Goal: Transaction & Acquisition: Purchase product/service

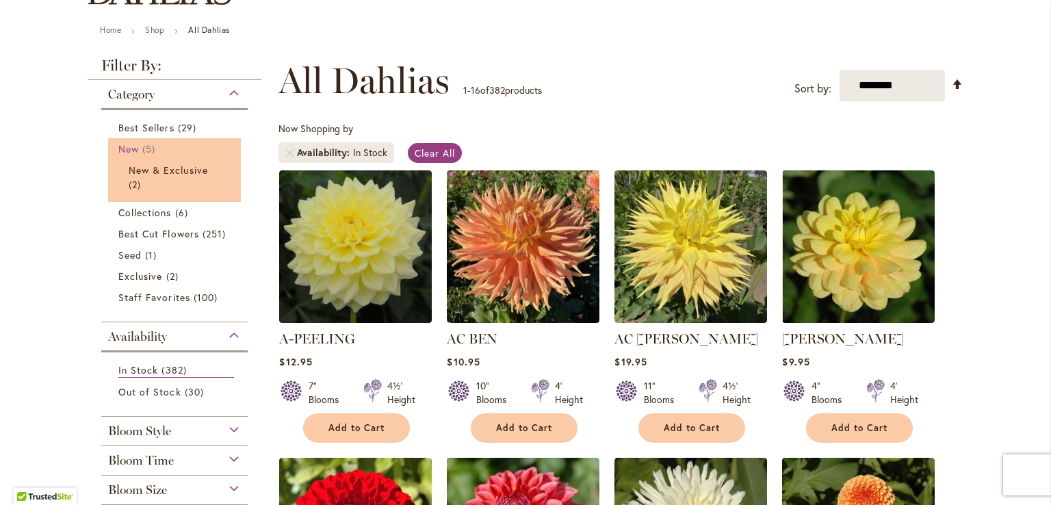
scroll to position [137, 0]
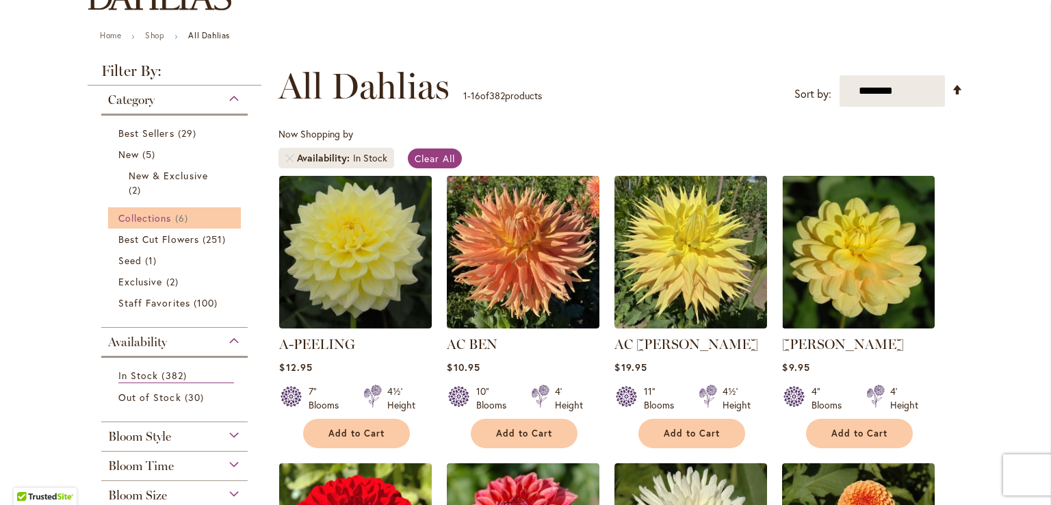
click at [160, 212] on span "Collections" at bounding box center [144, 217] width 53 height 13
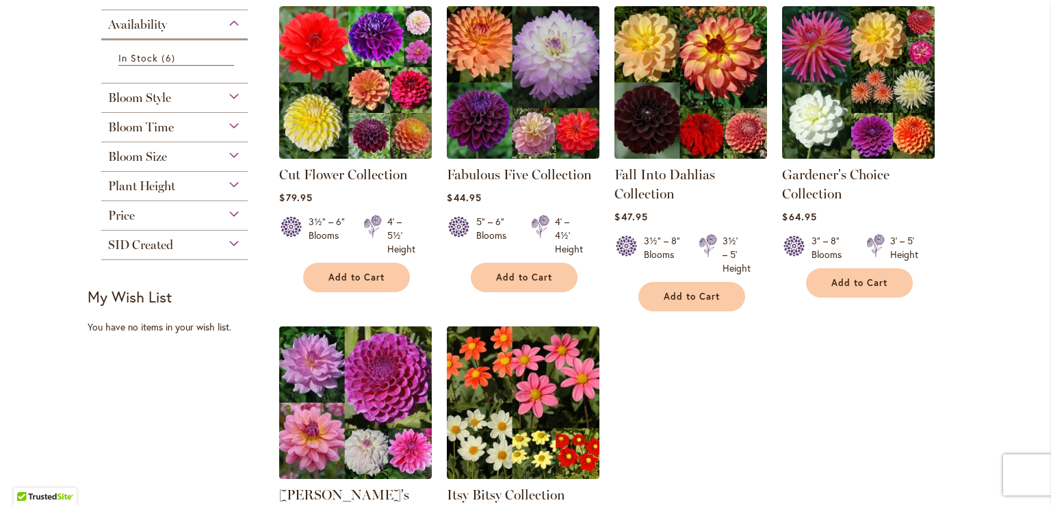
scroll to position [274, 0]
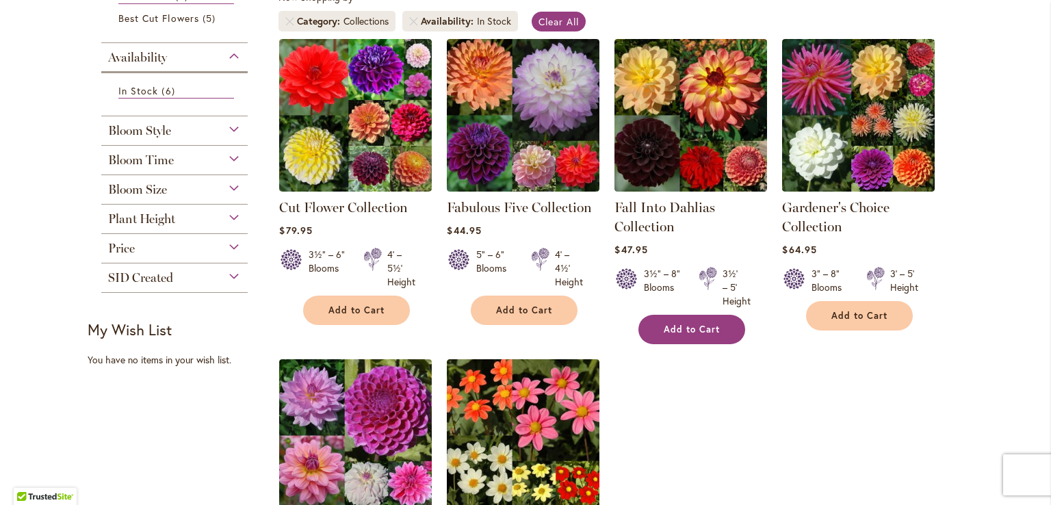
click at [691, 324] on span "Add to Cart" at bounding box center [692, 330] width 56 height 12
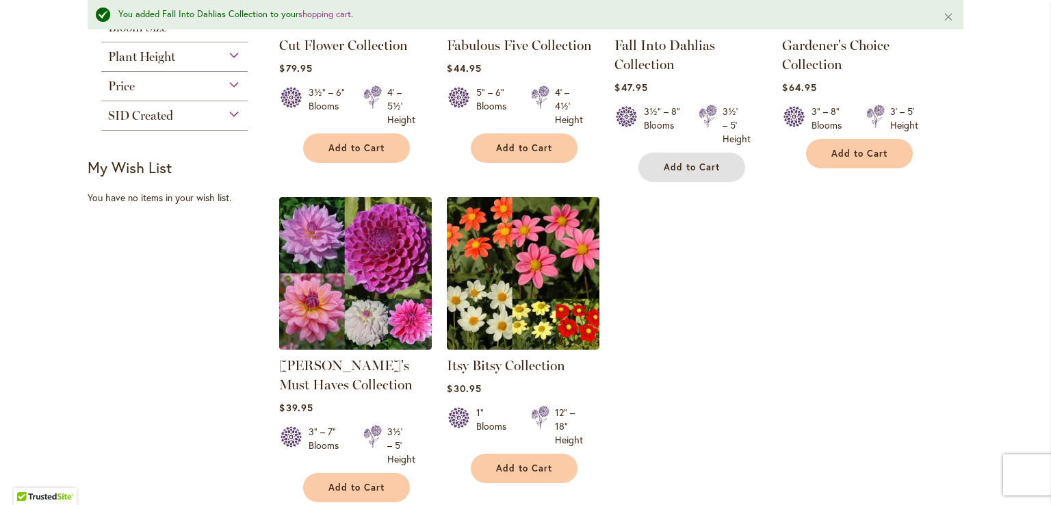
scroll to position [515, 0]
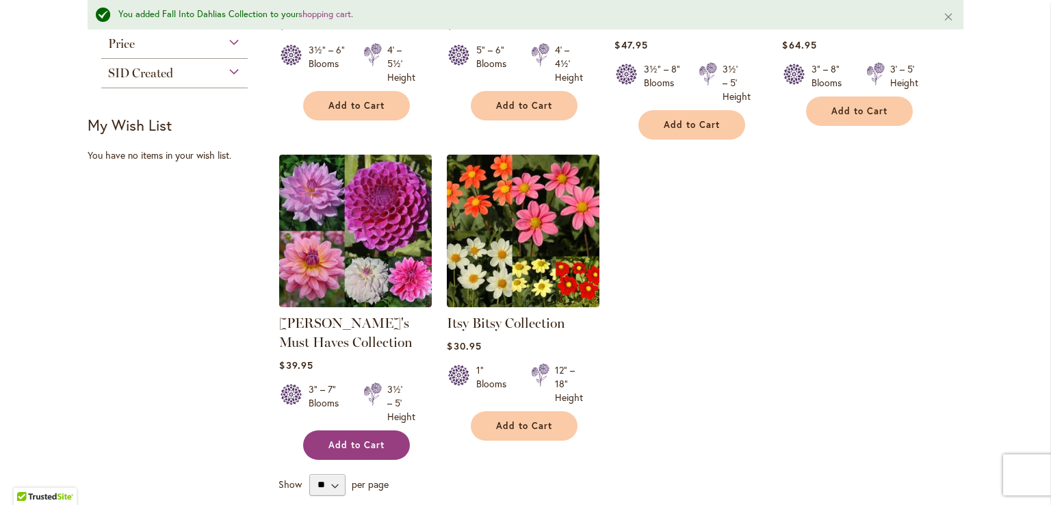
click at [350, 445] on span "Add to Cart" at bounding box center [357, 445] width 56 height 12
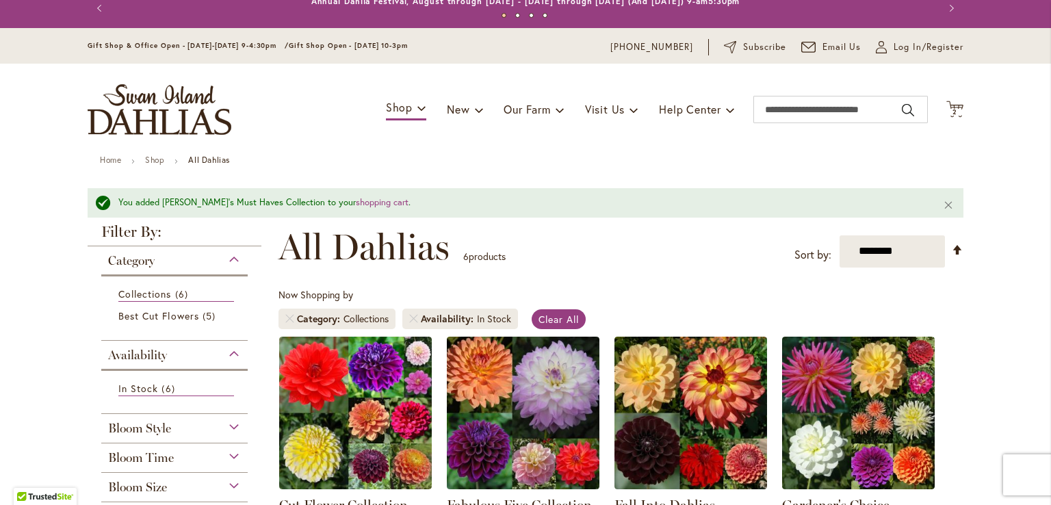
scroll to position [0, 0]
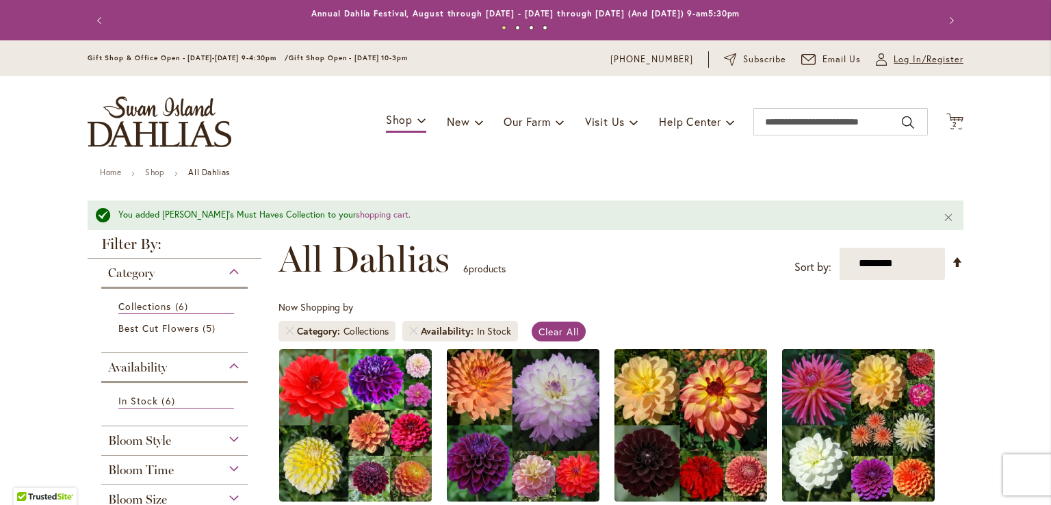
click at [896, 60] on span "Log In/Register" at bounding box center [929, 60] width 70 height 14
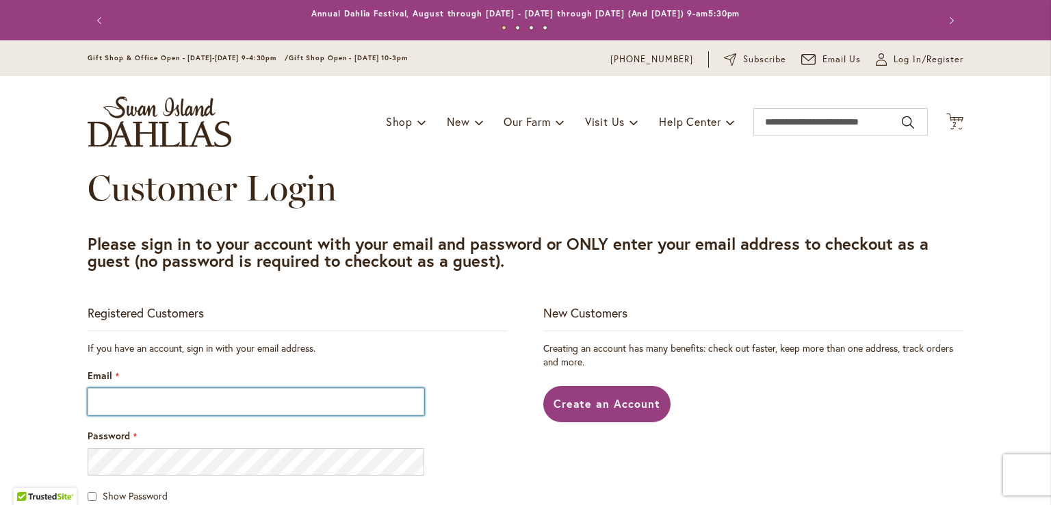
click at [155, 403] on input "Email" at bounding box center [256, 401] width 337 height 27
type input "**********"
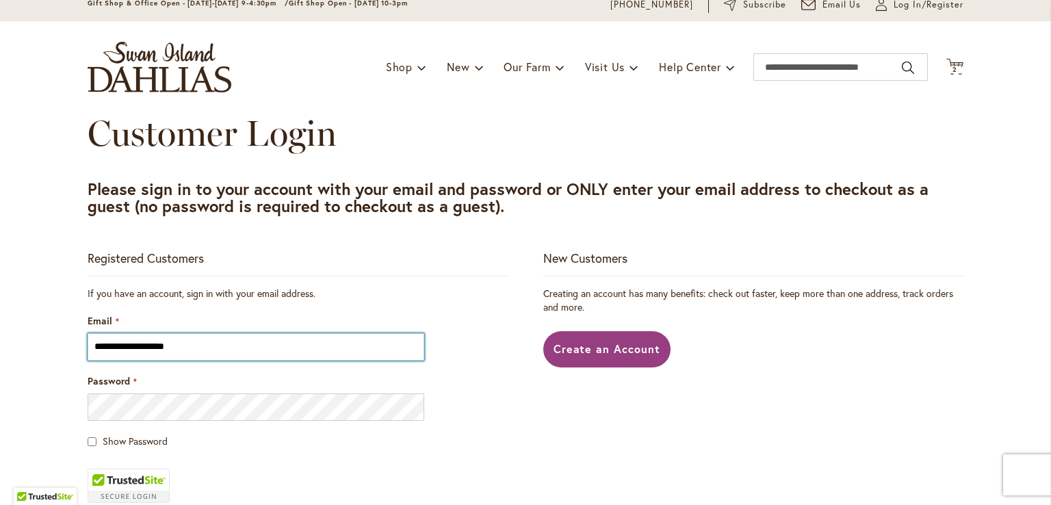
scroll to position [205, 0]
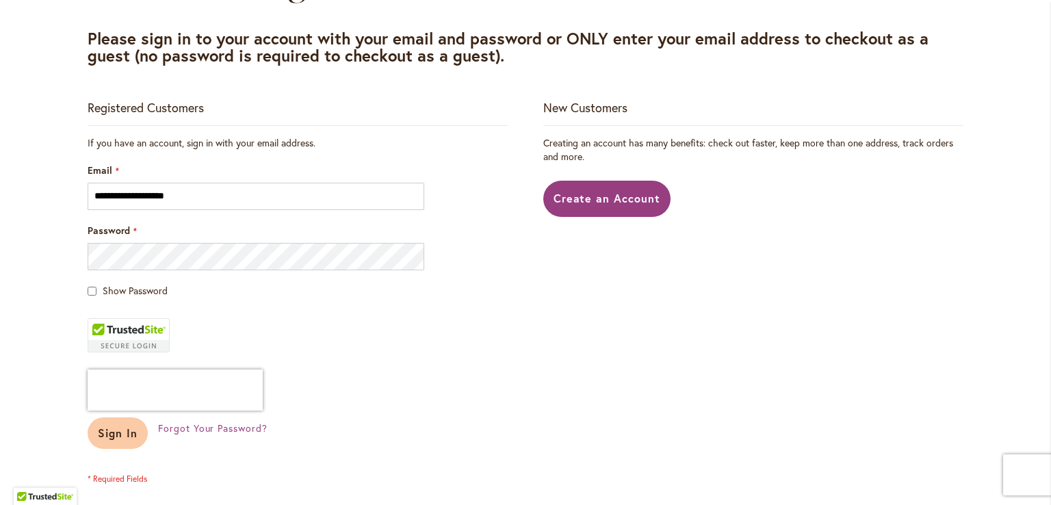
click at [118, 433] on span "Sign In" at bounding box center [118, 433] width 40 height 14
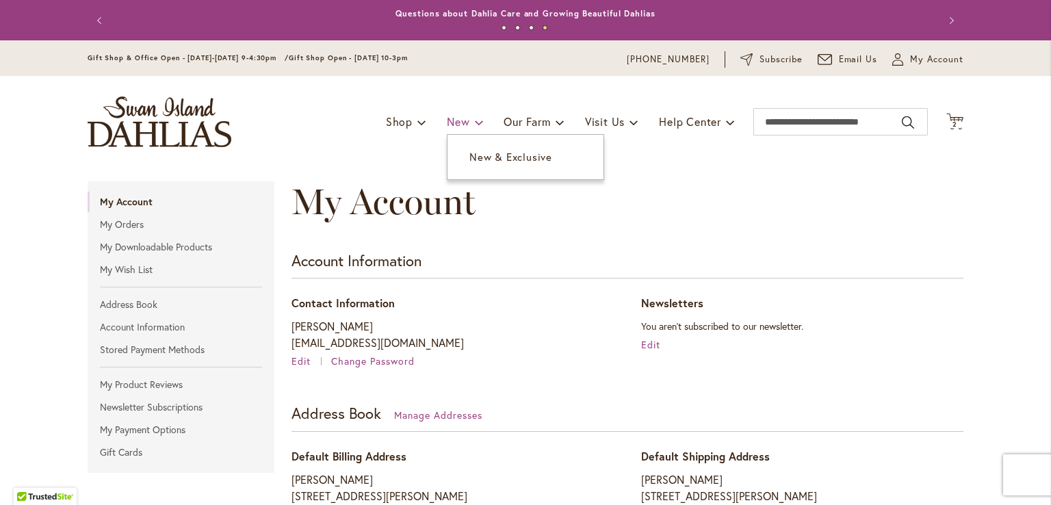
click at [464, 120] on link "New" at bounding box center [465, 122] width 36 height 26
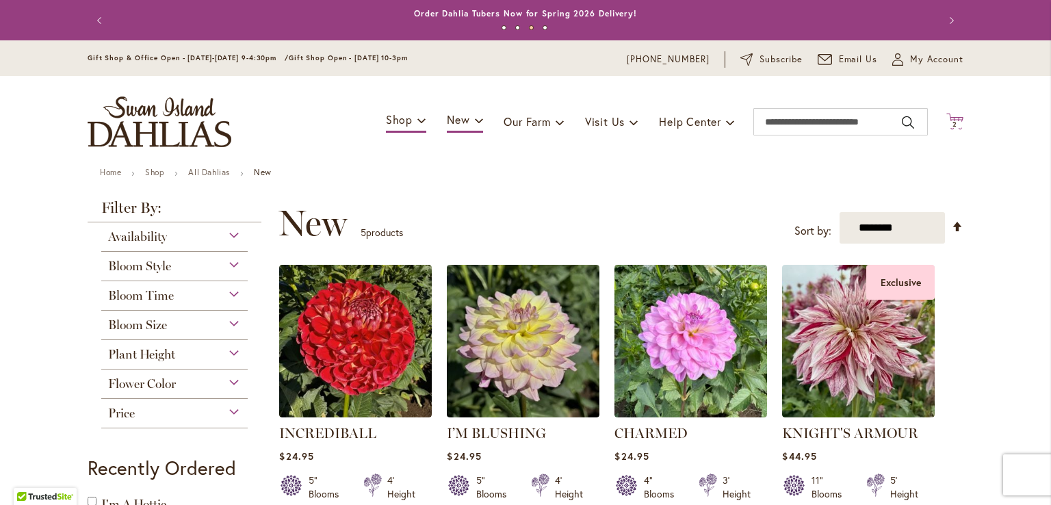
click at [953, 122] on span "2" at bounding box center [955, 124] width 5 height 9
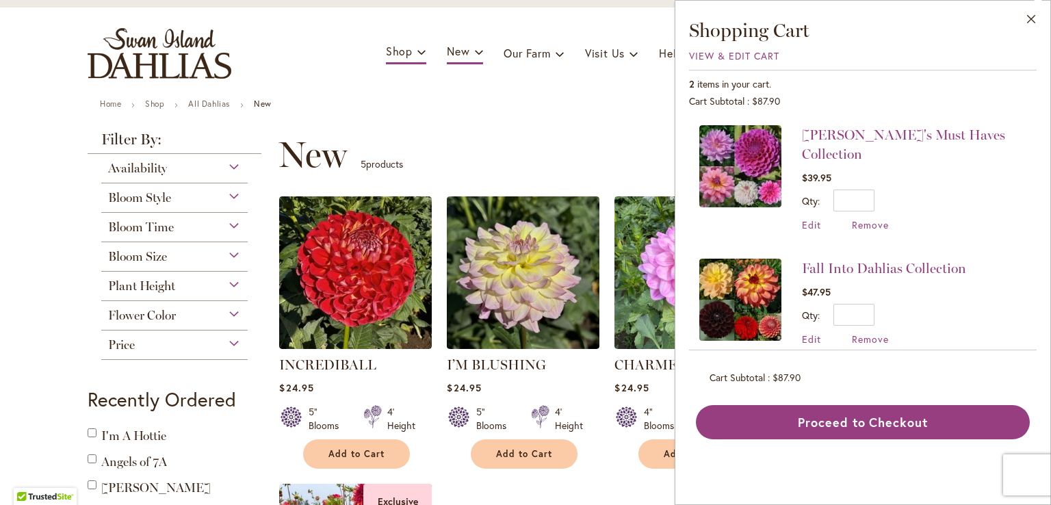
scroll to position [68, 0]
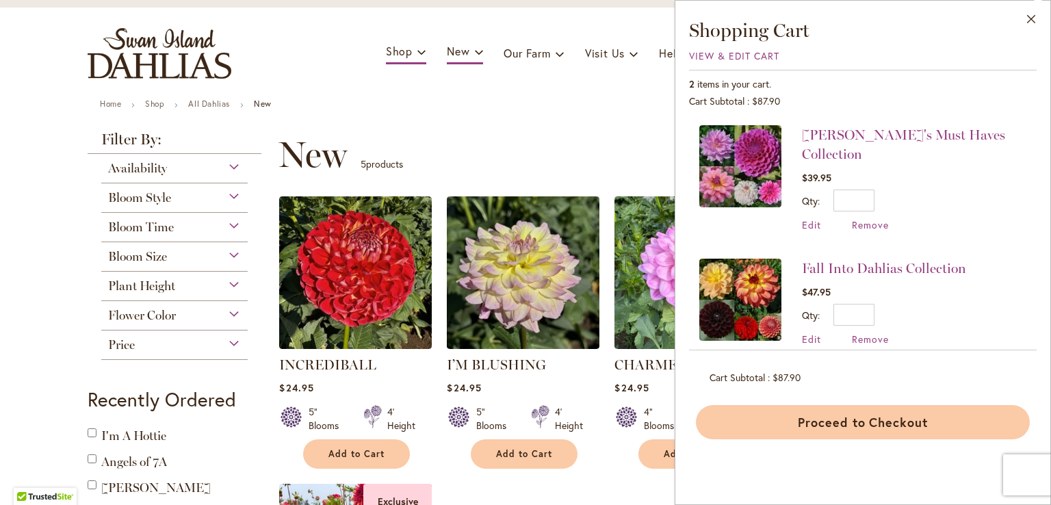
click at [851, 416] on button "Proceed to Checkout" at bounding box center [863, 422] width 334 height 34
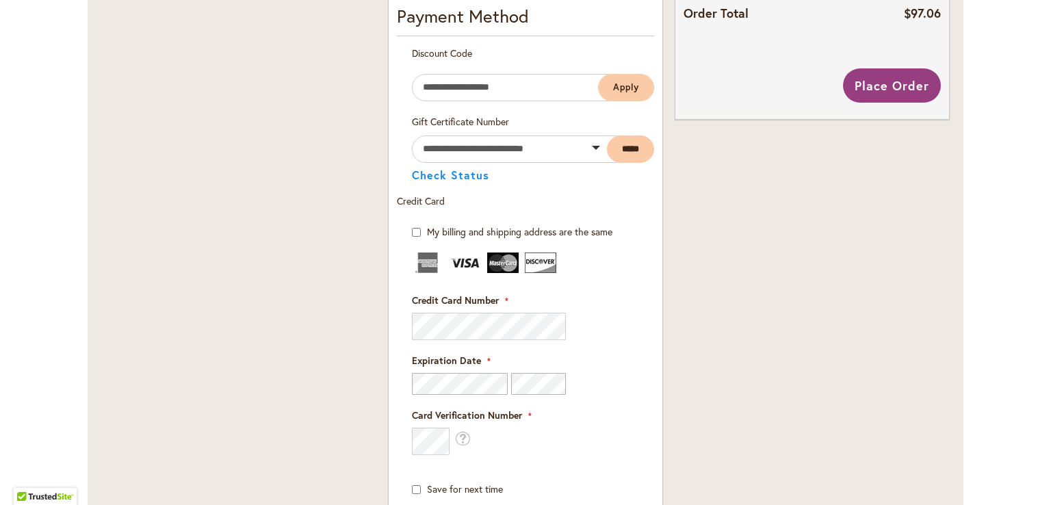
scroll to position [753, 0]
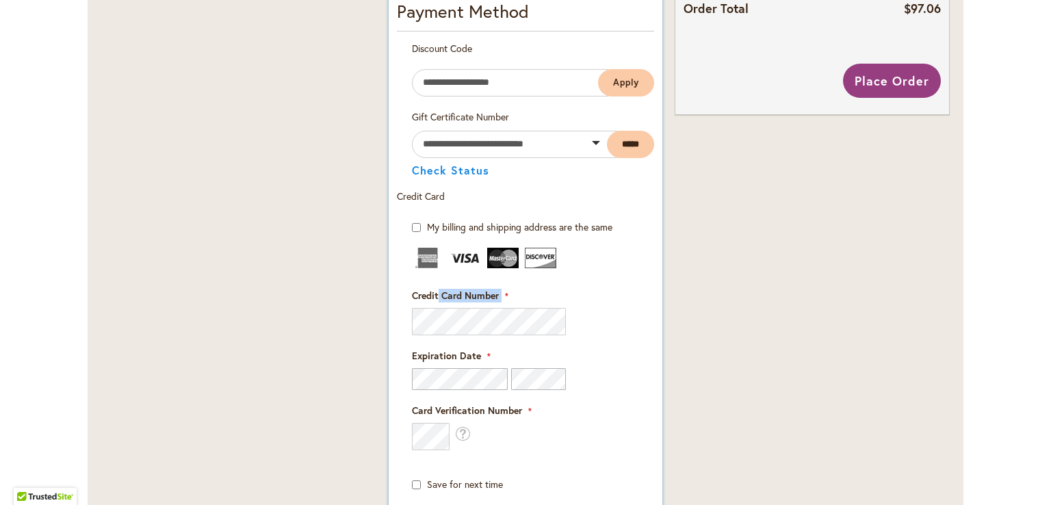
click at [438, 307] on div "Credit Card Number" at bounding box center [525, 312] width 227 height 47
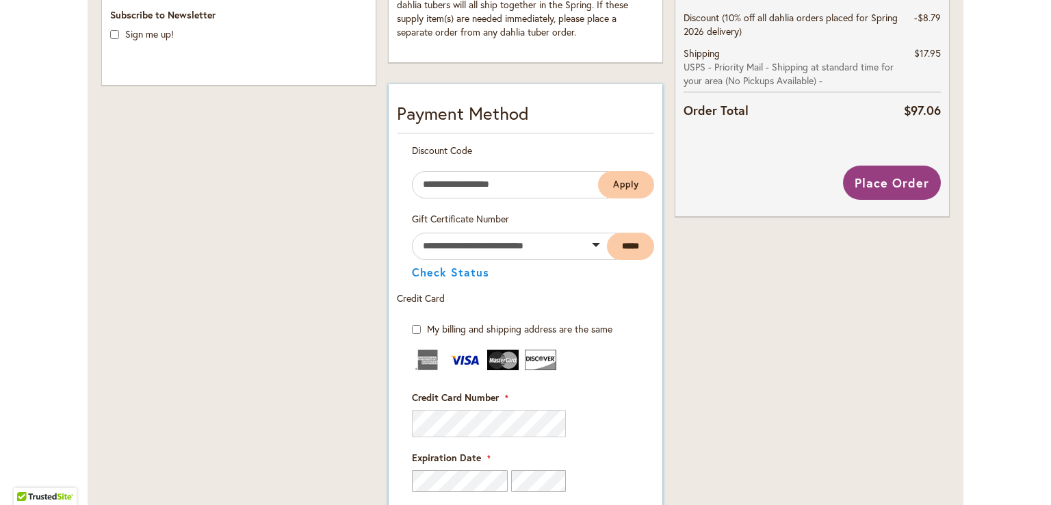
scroll to position [588, 0]
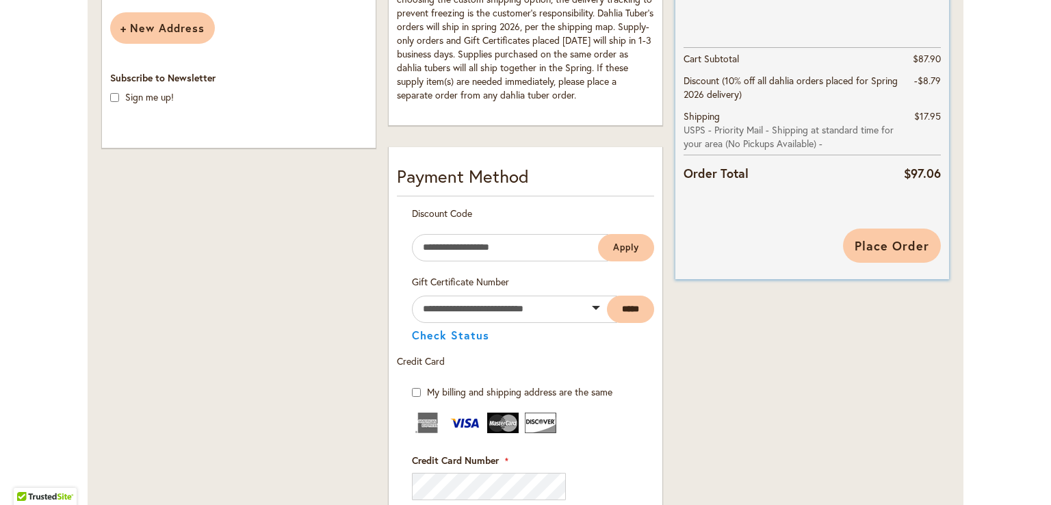
click at [892, 237] on span "Place Order" at bounding box center [892, 245] width 75 height 16
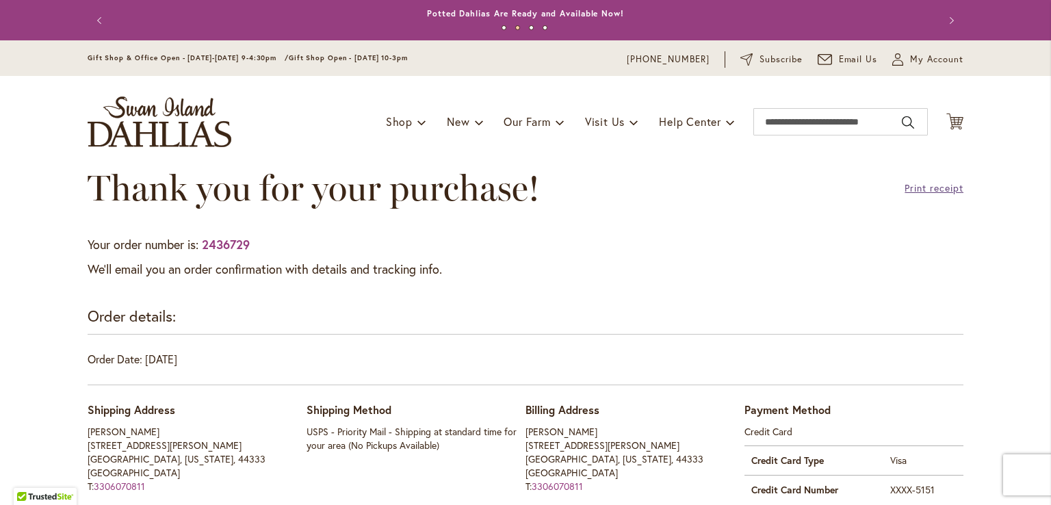
click at [923, 188] on link "Print receipt" at bounding box center [934, 188] width 59 height 14
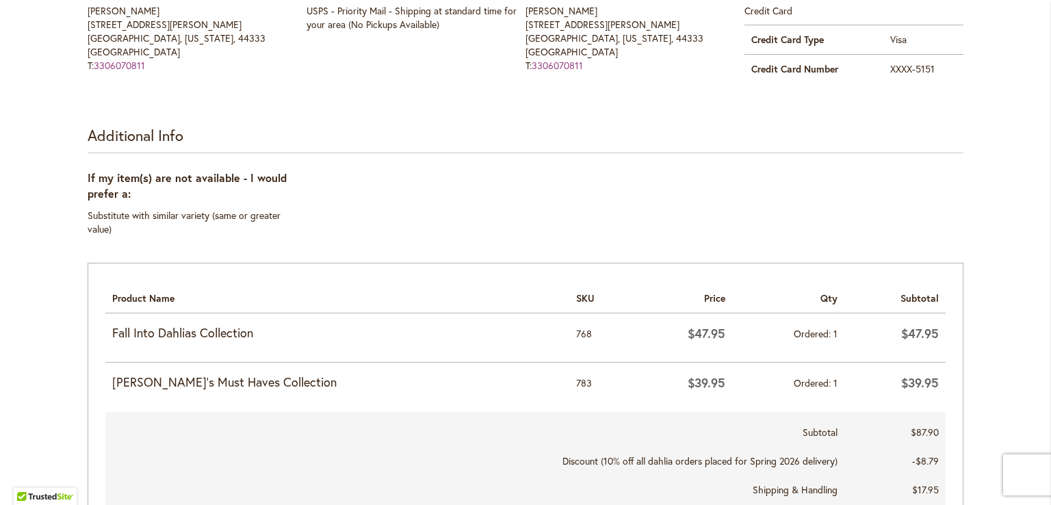
scroll to position [616, 0]
